Goal: Information Seeking & Learning: Learn about a topic

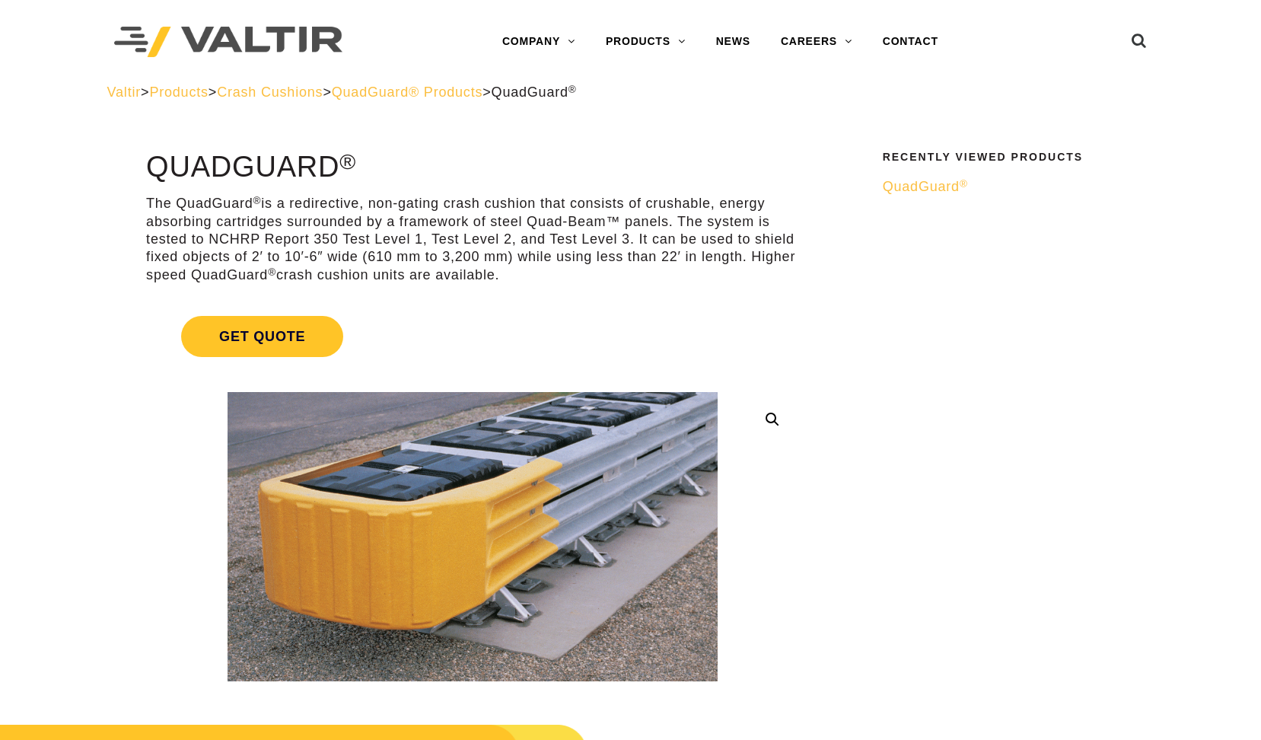
click at [466, 94] on span "QuadGuard® Products" at bounding box center [407, 91] width 151 height 15
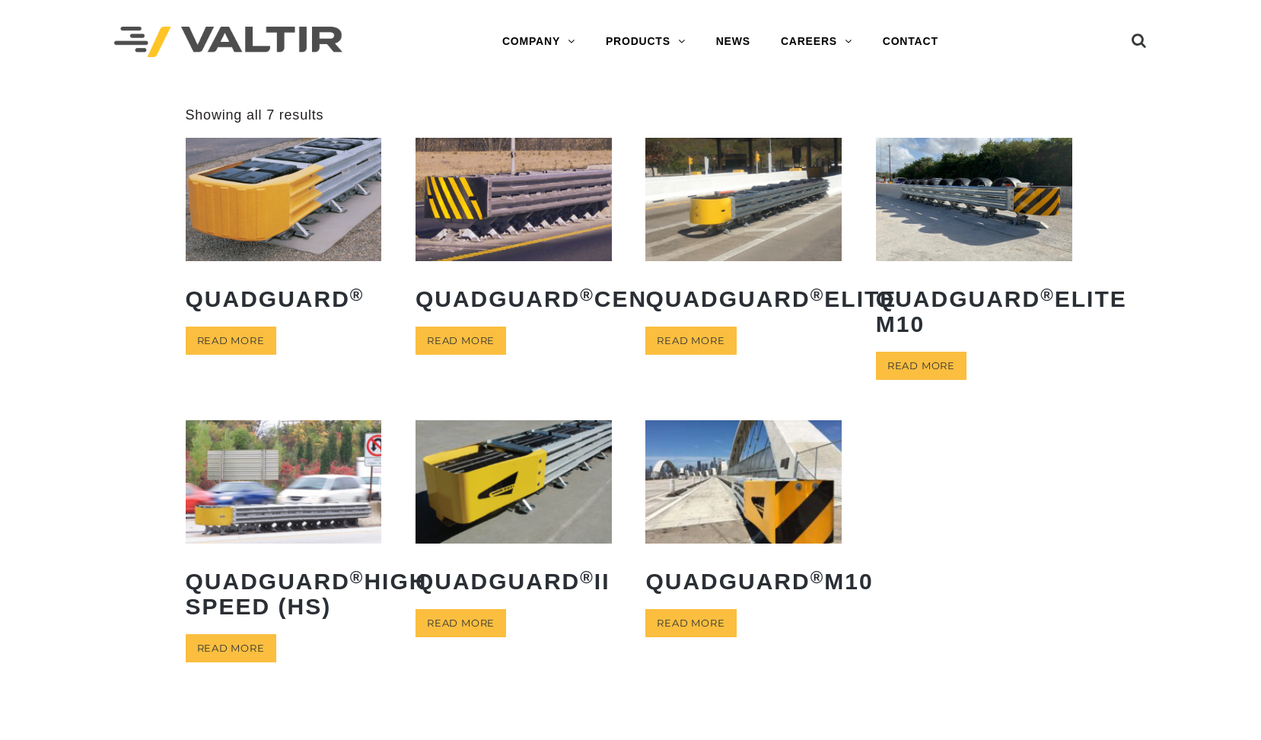
click at [266, 193] on img at bounding box center [284, 199] width 196 height 123
